Goal: Contribute content

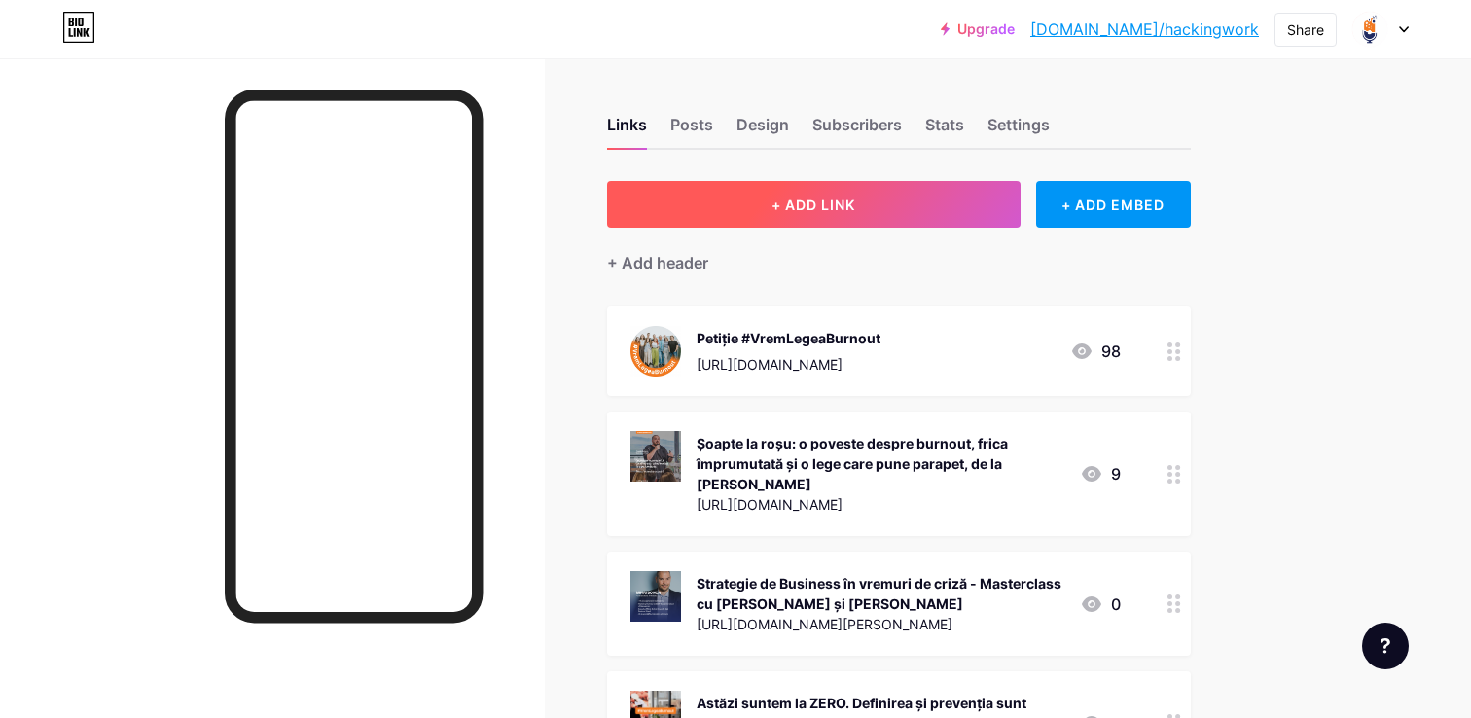
click at [917, 207] on button "+ ADD LINK" at bounding box center [814, 204] width 414 height 47
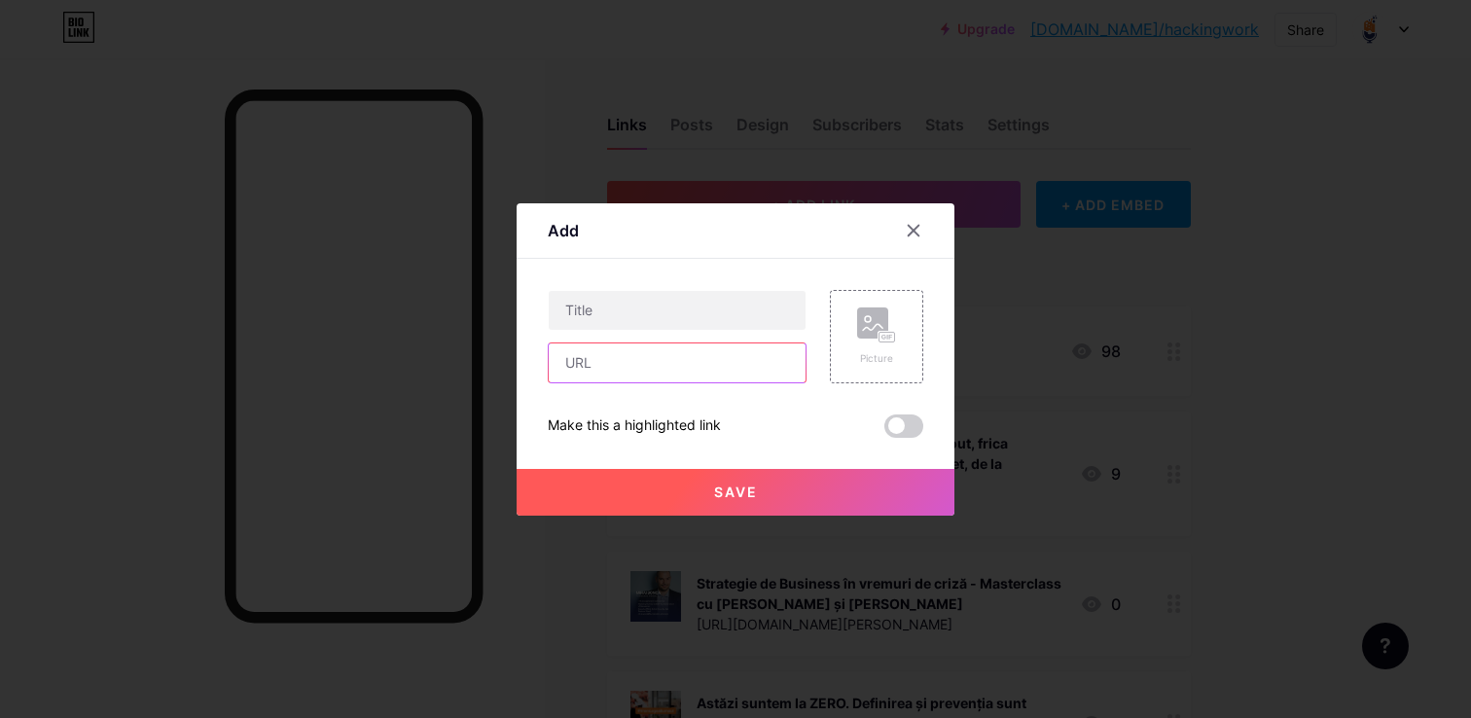
click at [614, 367] on input "text" at bounding box center [677, 362] width 257 height 39
paste input "[URL][DOMAIN_NAME]"
type input "[URL][DOMAIN_NAME]"
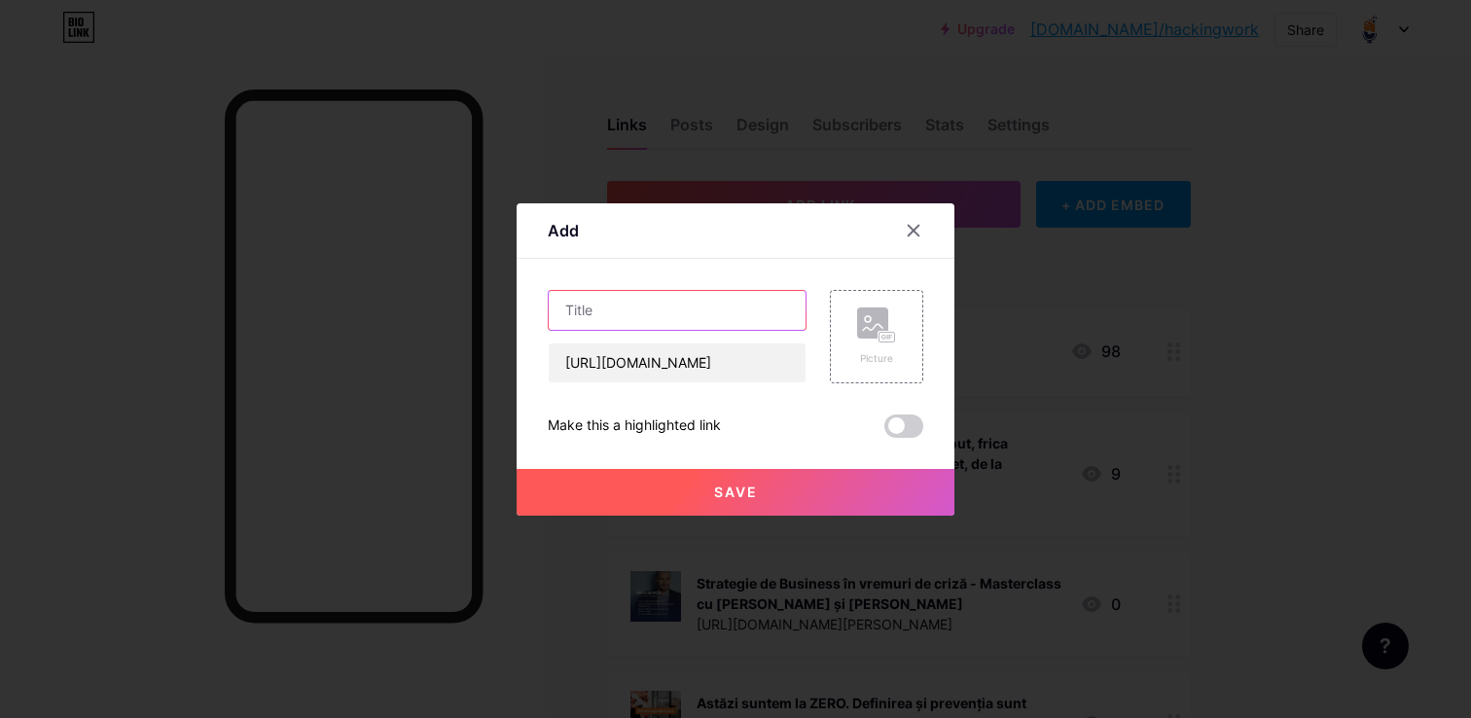
click at [653, 309] on input "text" at bounding box center [677, 310] width 257 height 39
paste input "Întâlnirile Hacking Work: Viitorul muncii în IT: cum ne adaptăm schimbării?"
type input "Întâlnirile Hacking Work: Viitorul muncii în IT: cum ne adaptăm schimbării?"
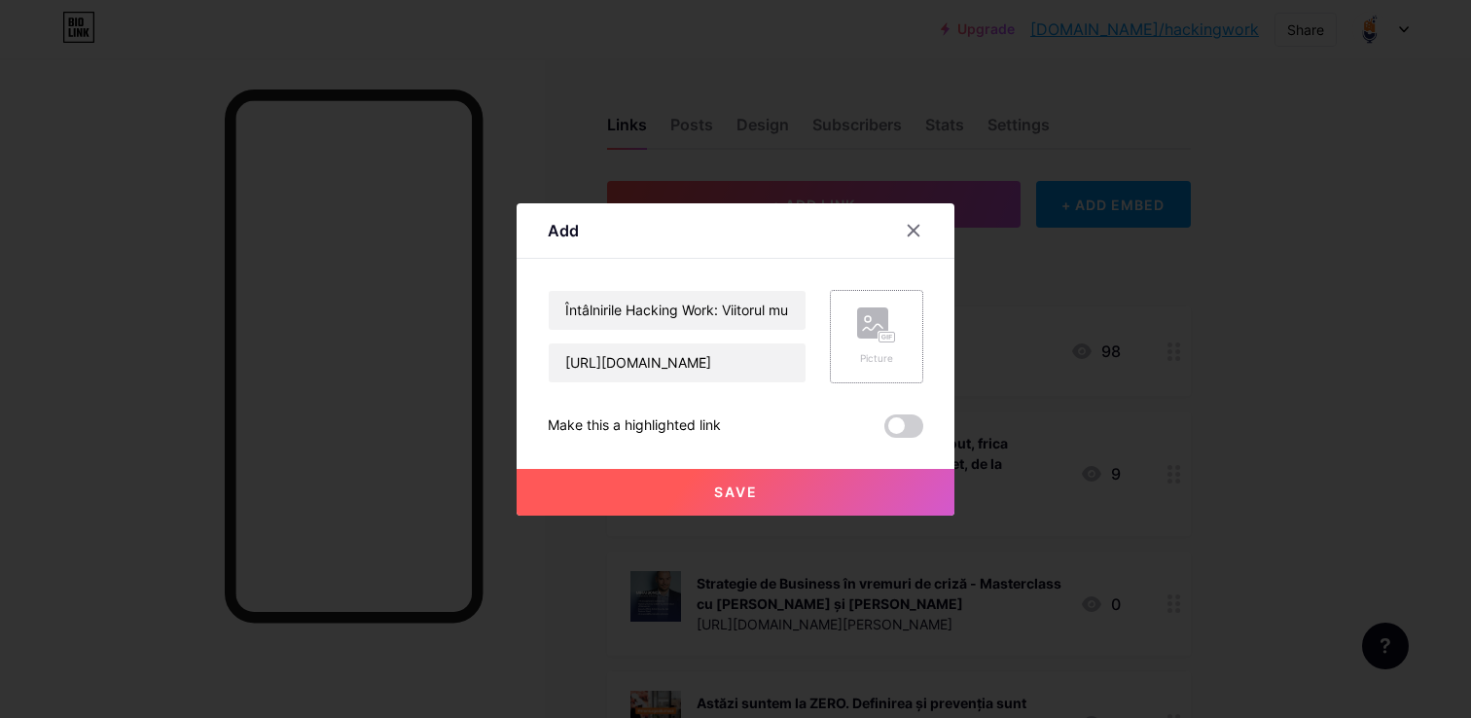
click at [885, 332] on rect at bounding box center [888, 337] width 16 height 10
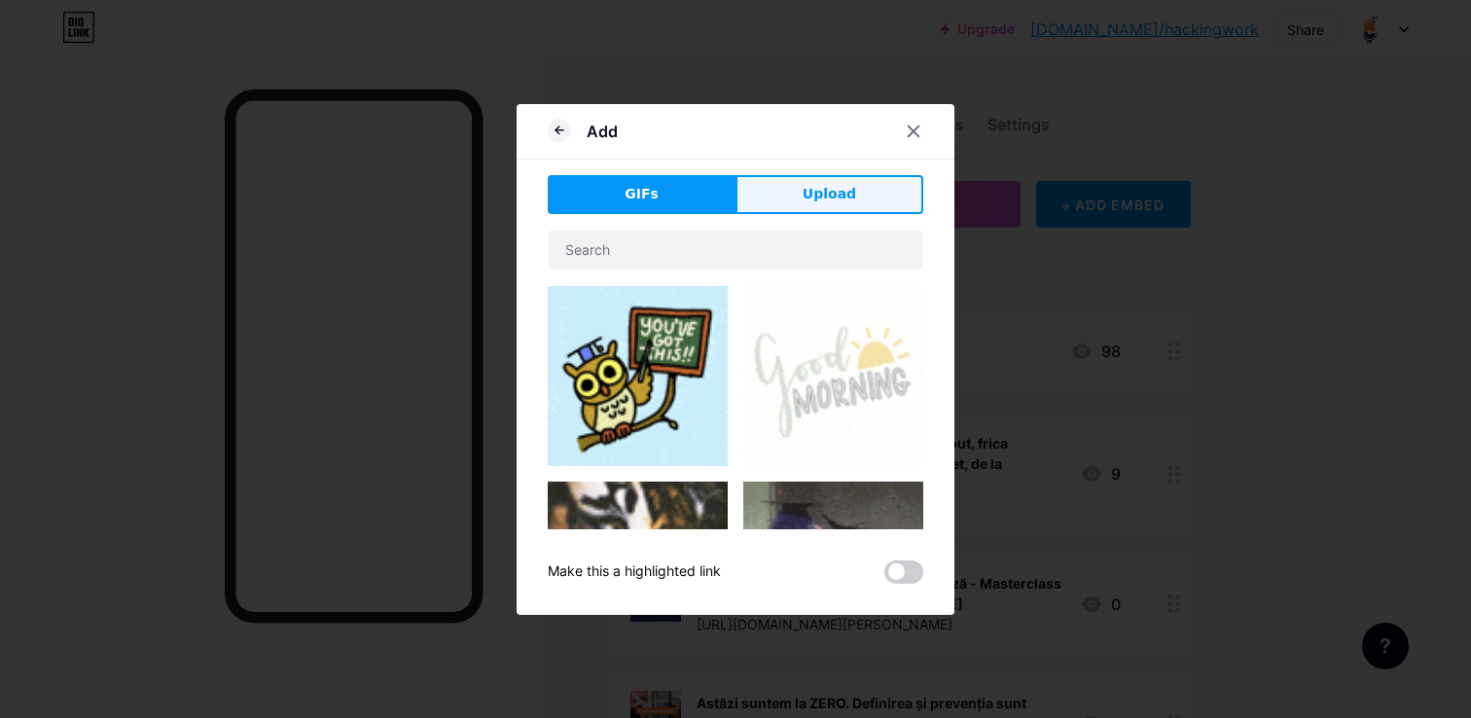
click at [841, 182] on button "Upload" at bounding box center [830, 194] width 188 height 39
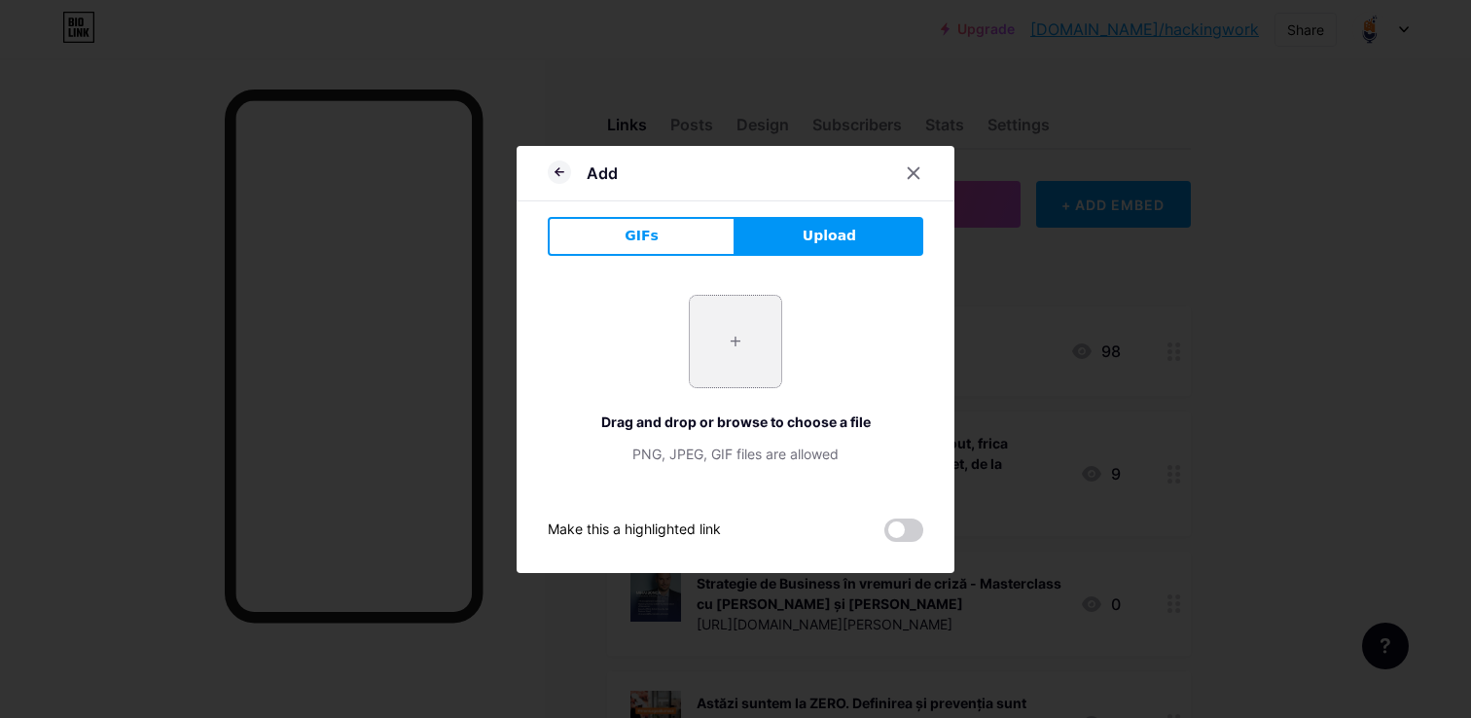
click at [724, 363] on input "file" at bounding box center [735, 341] width 91 height 91
type input "C:\fakepath\Piata IT e instabila. Cariera ta nu trebuie sa fie.png"
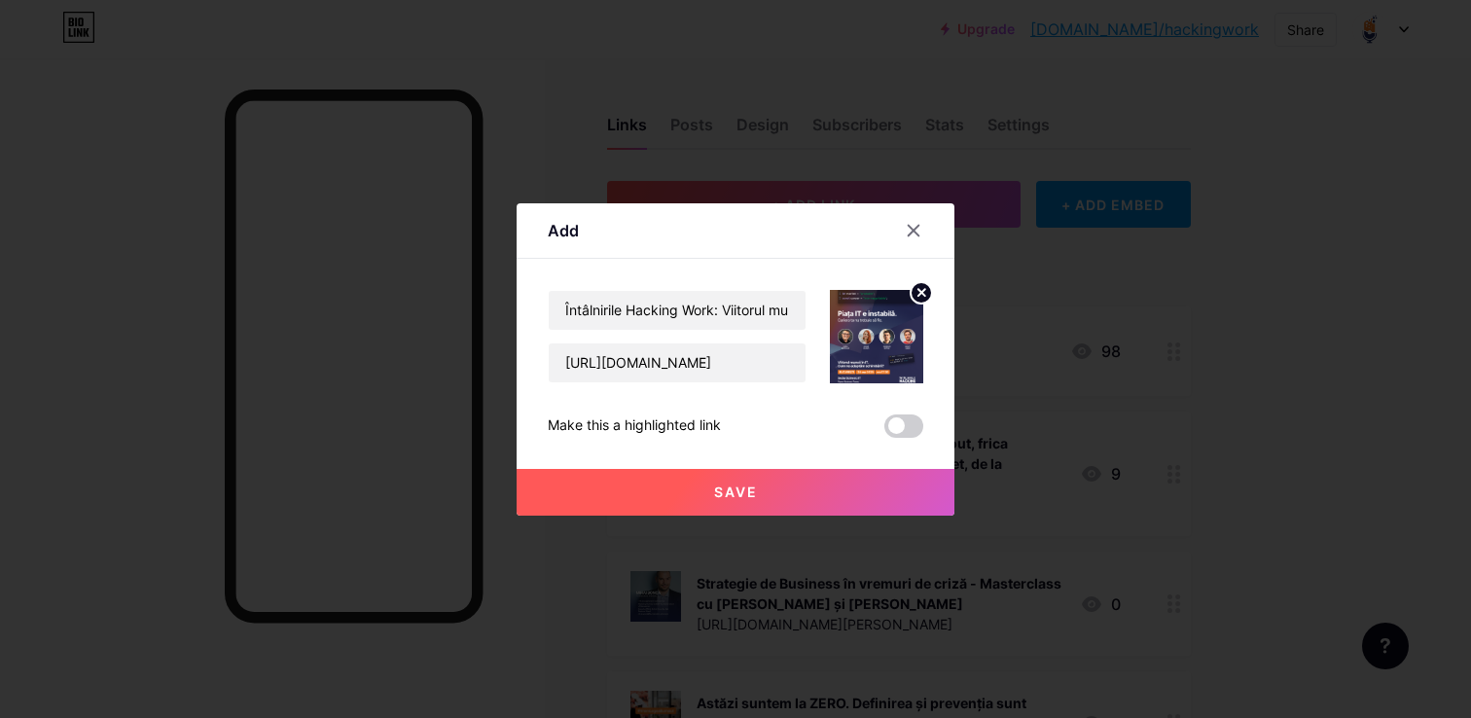
click at [850, 505] on button "Save" at bounding box center [736, 492] width 438 height 47
